Goal: Use online tool/utility

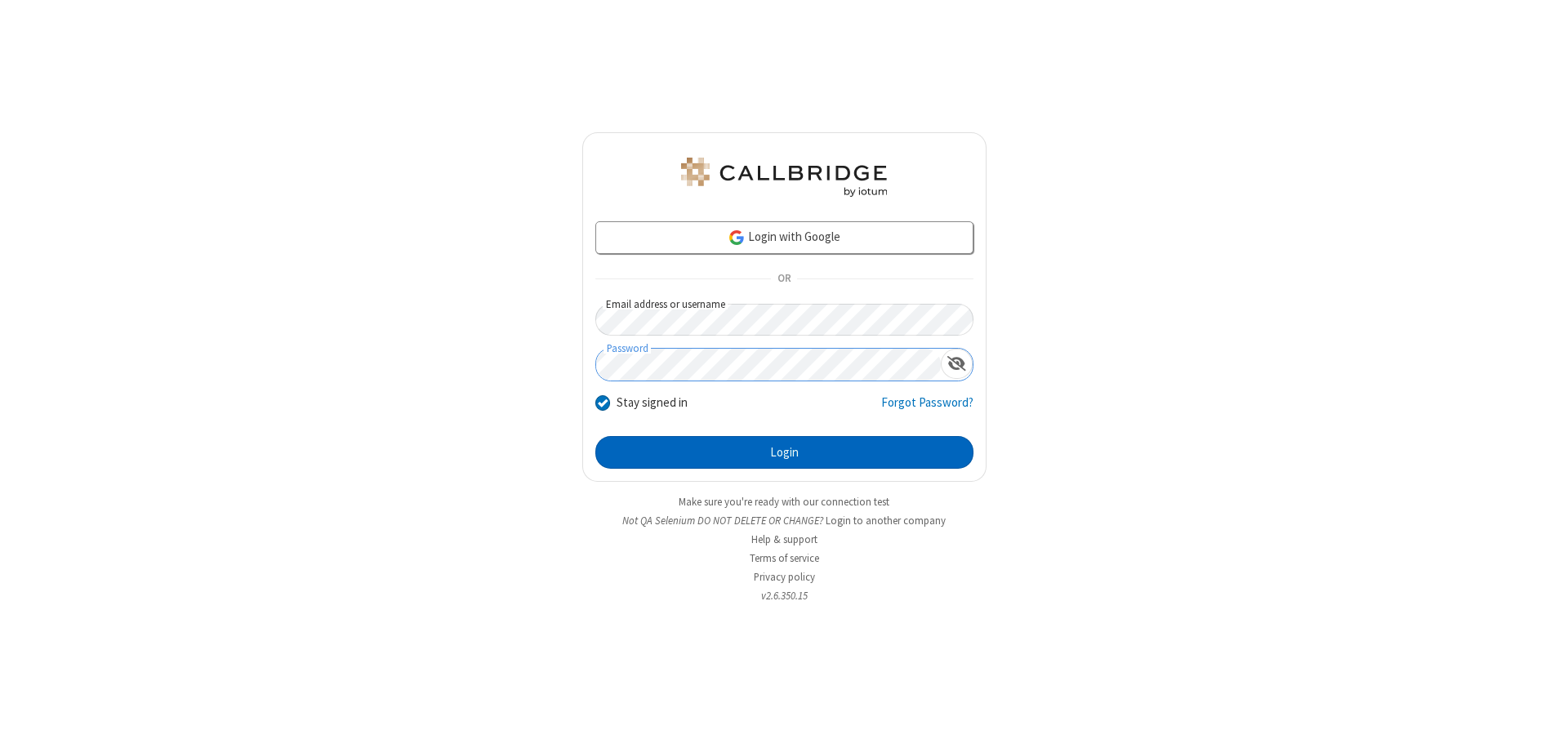
click at [784, 452] on button "Login" at bounding box center [784, 452] width 378 height 33
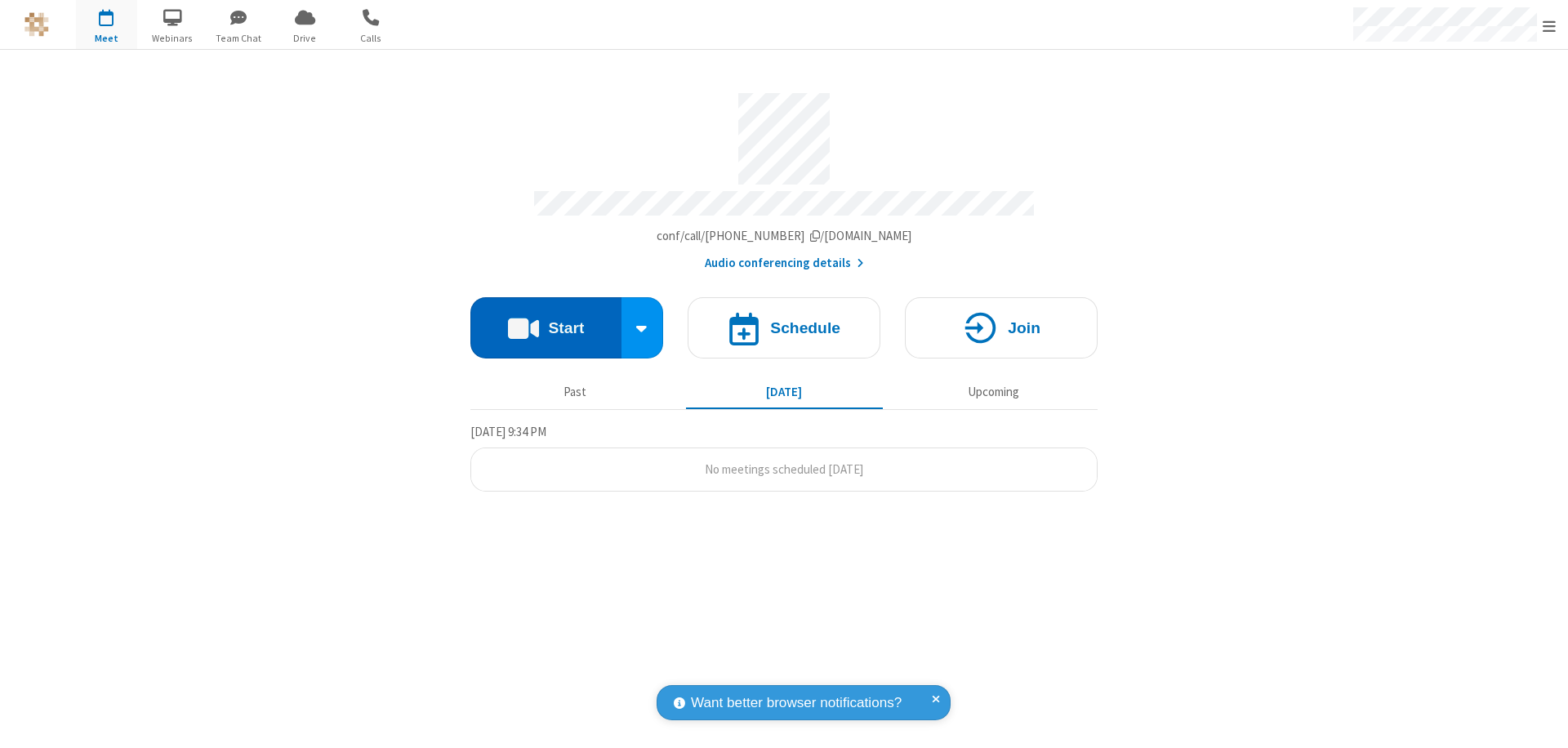
click at [546, 320] on button "Start" at bounding box center [546, 327] width 151 height 61
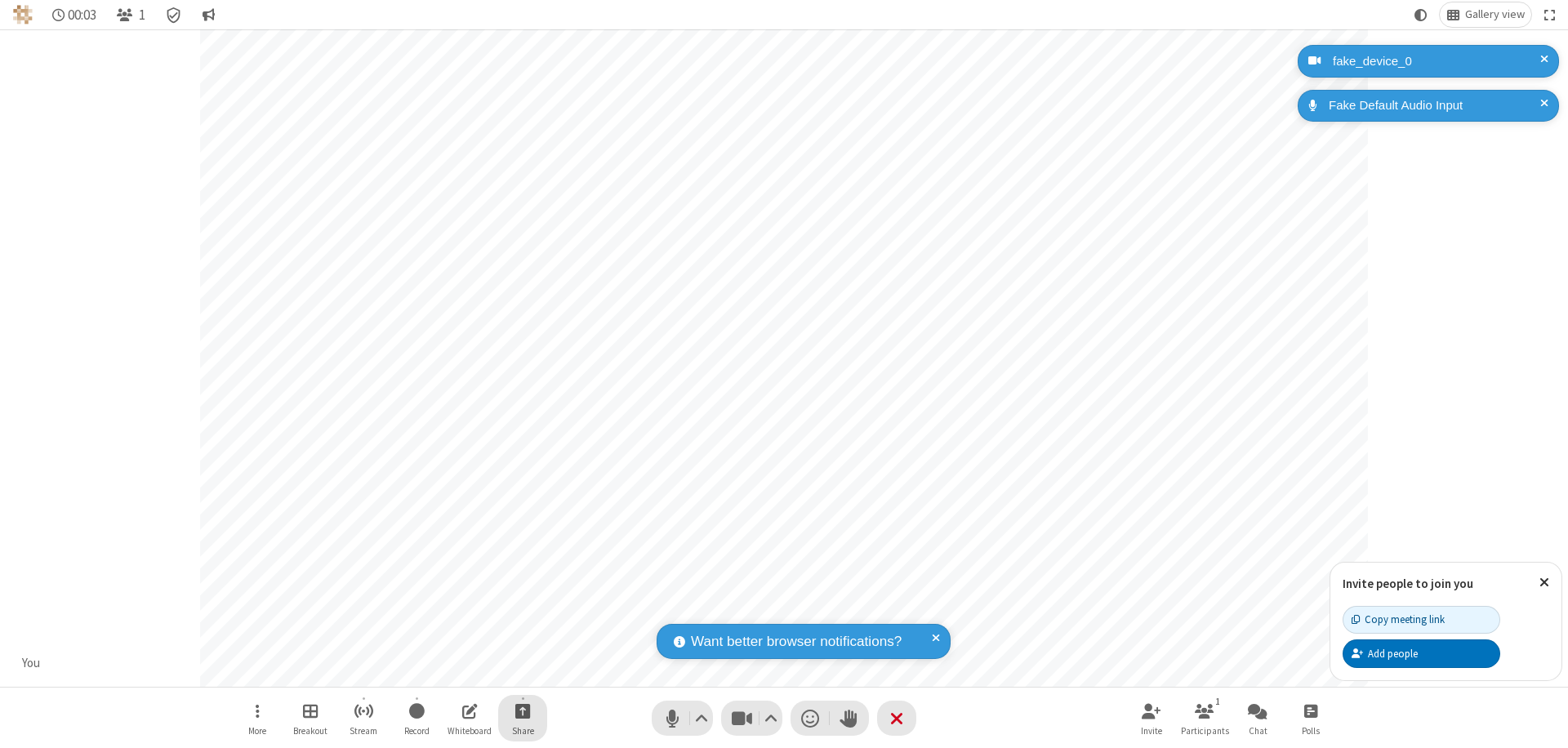
click at [523, 710] on span "Start sharing" at bounding box center [523, 710] width 15 height 21
click at [457, 671] on span "Share my screen" at bounding box center [457, 673] width 19 height 14
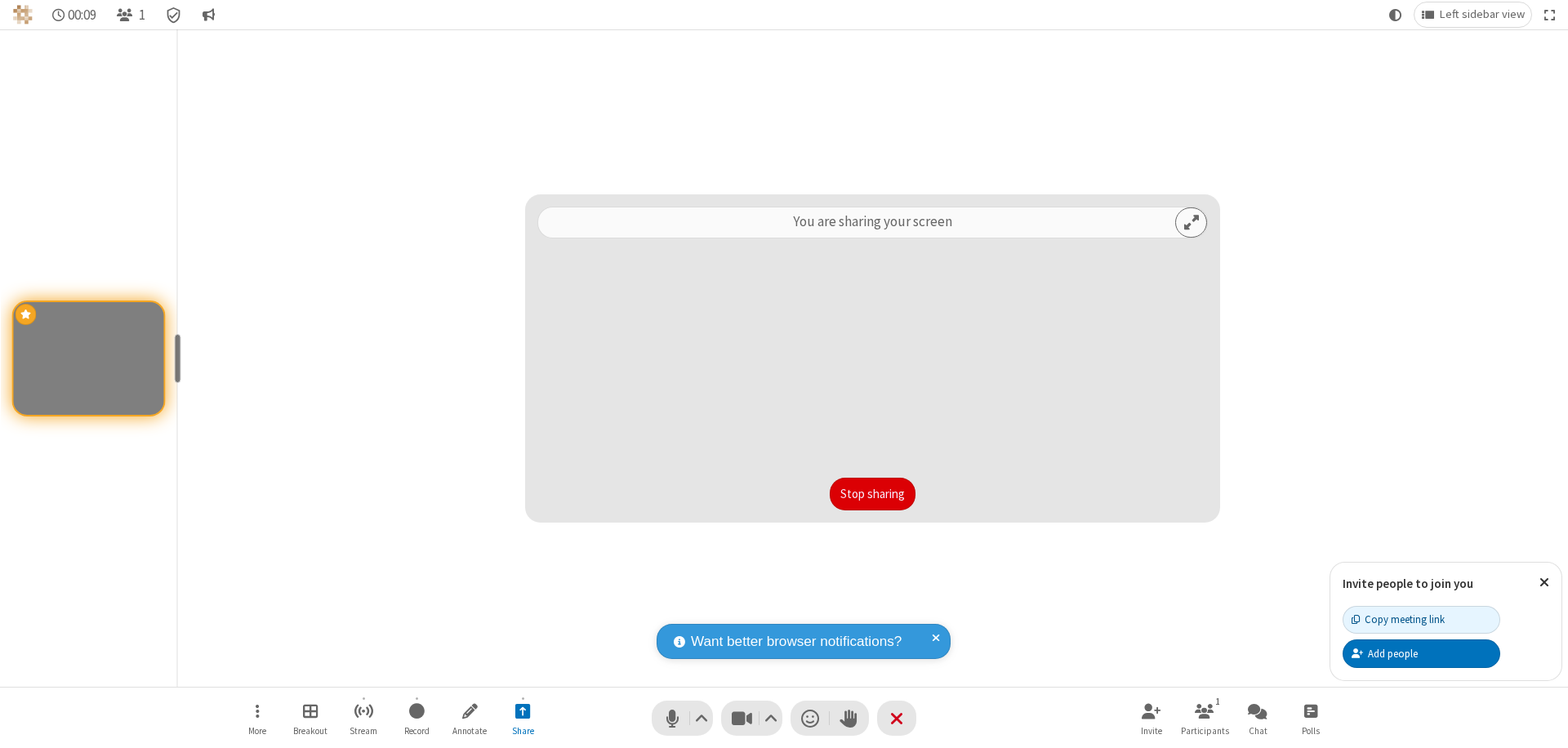
click at [872, 494] on button "Stop sharing" at bounding box center [873, 494] width 86 height 33
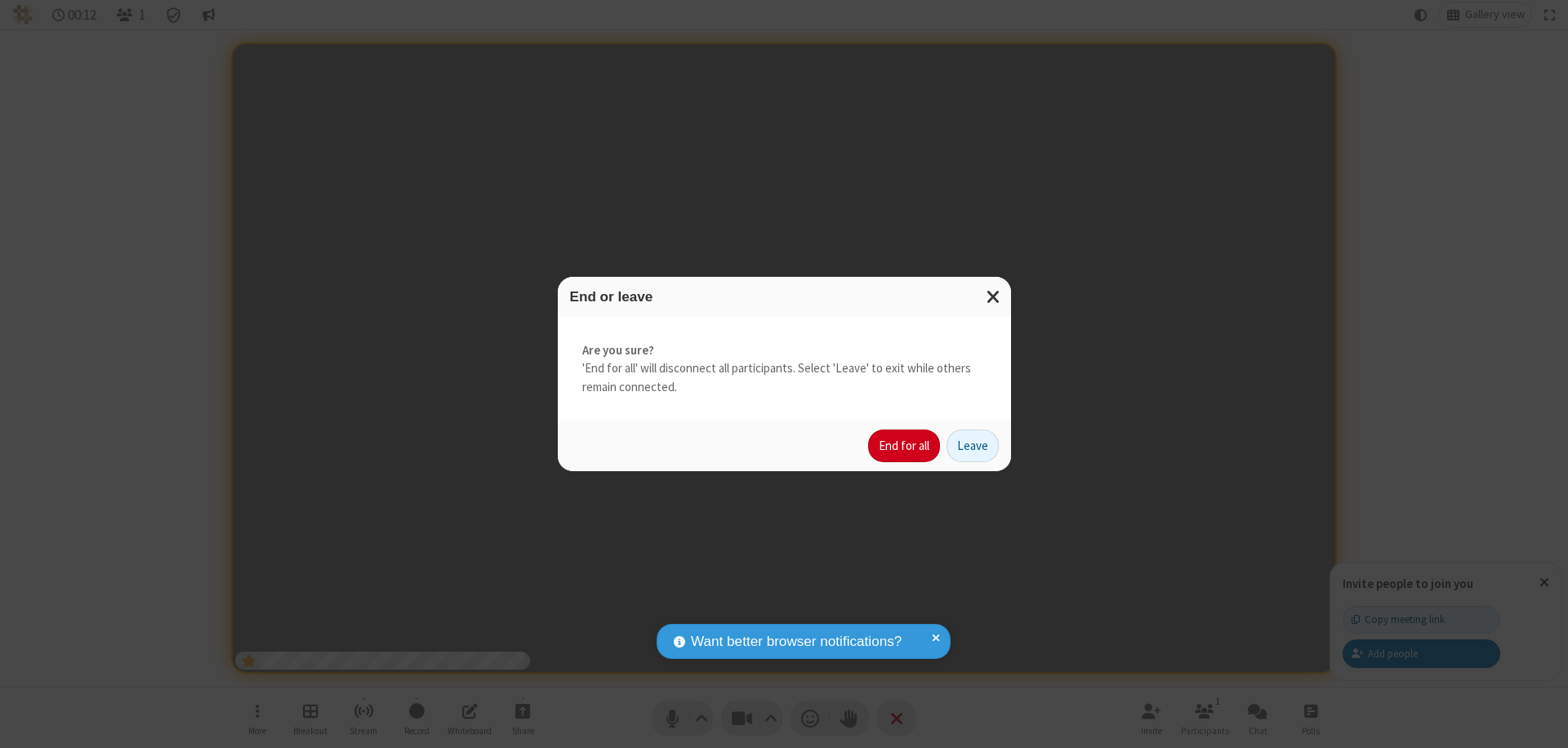
click at [905, 446] on button "End for all" at bounding box center [905, 446] width 72 height 33
